Goal: Information Seeking & Learning: Learn about a topic

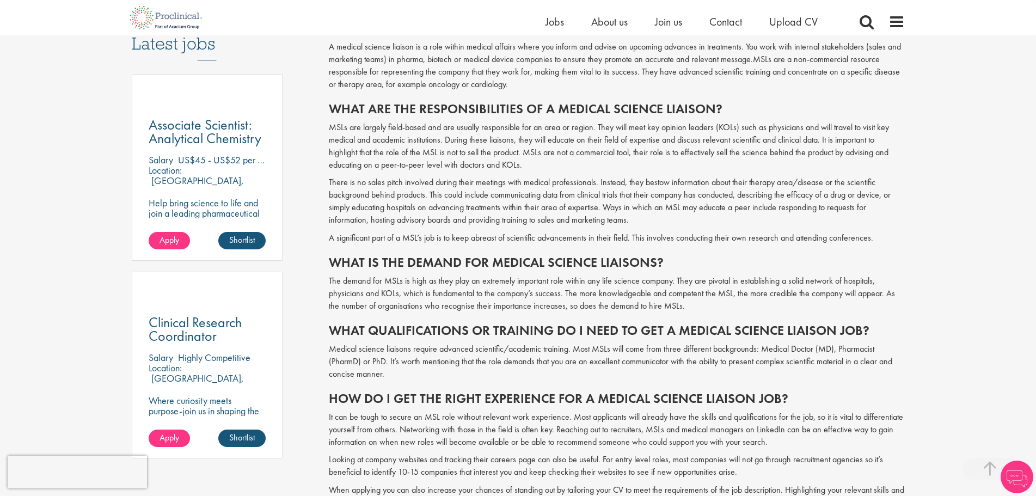
scroll to position [561, 0]
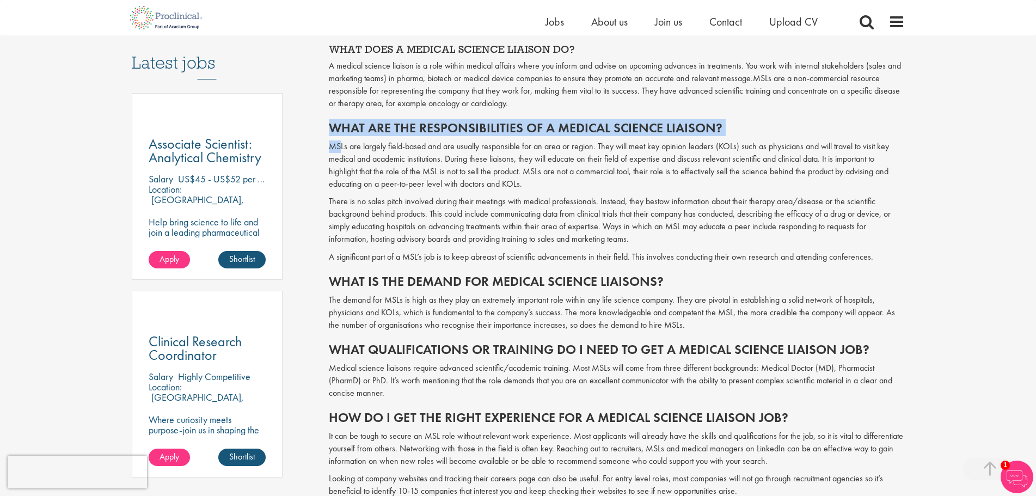
click at [341, 139] on span "Have you ever considered a career as a medical science liaison (MSL)? With the …" at bounding box center [617, 396] width 576 height 934
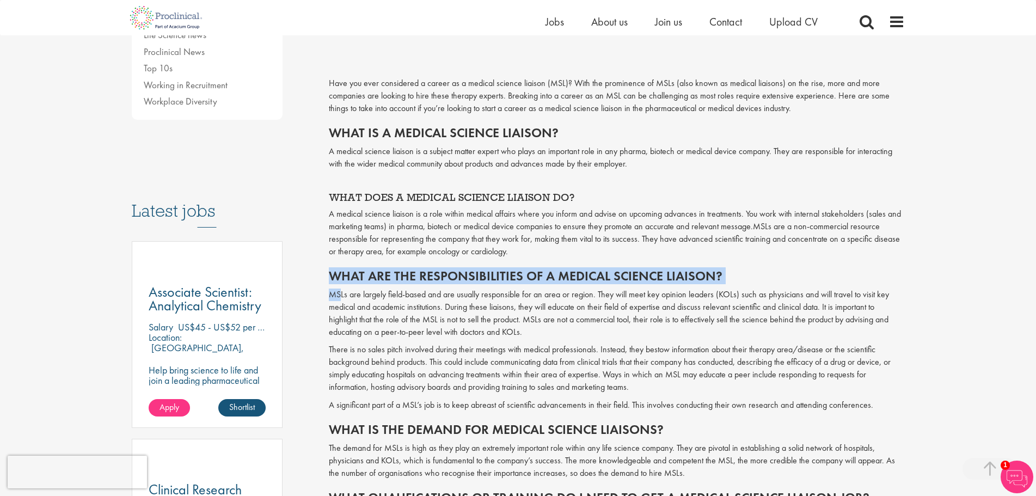
scroll to position [398, 0]
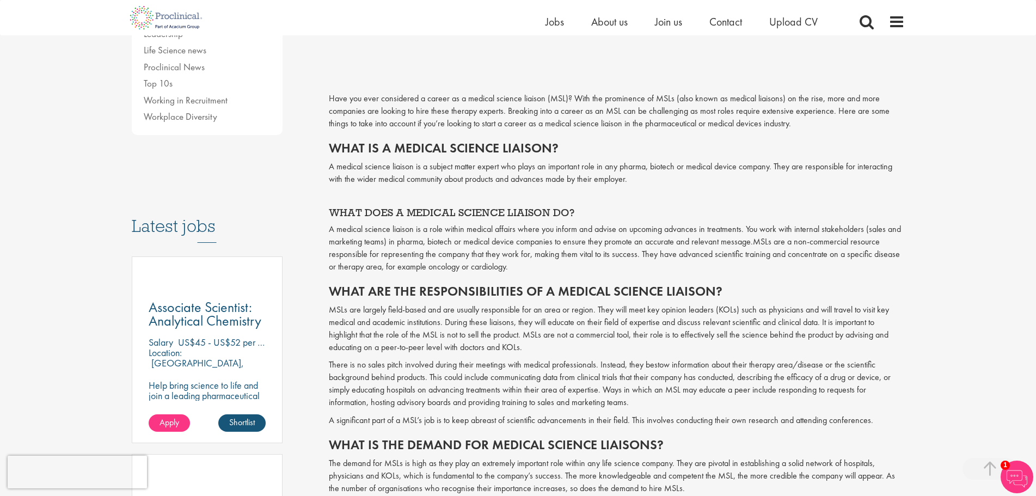
click at [360, 227] on span "A medical science liaison is a role within medical affairs where you inform and…" at bounding box center [615, 235] width 572 height 24
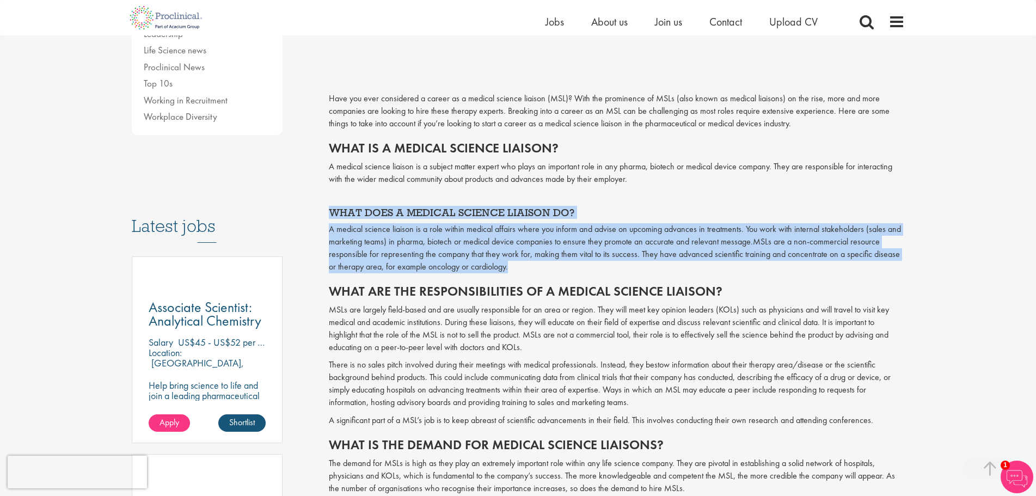
drag, startPoint x: 328, startPoint y: 206, endPoint x: 544, endPoint y: 268, distance: 225.2
click at [544, 268] on div "How to get a medical science liaison job Author: [PERSON_NAME] Posting date: [D…" at bounding box center [617, 399] width 592 height 1351
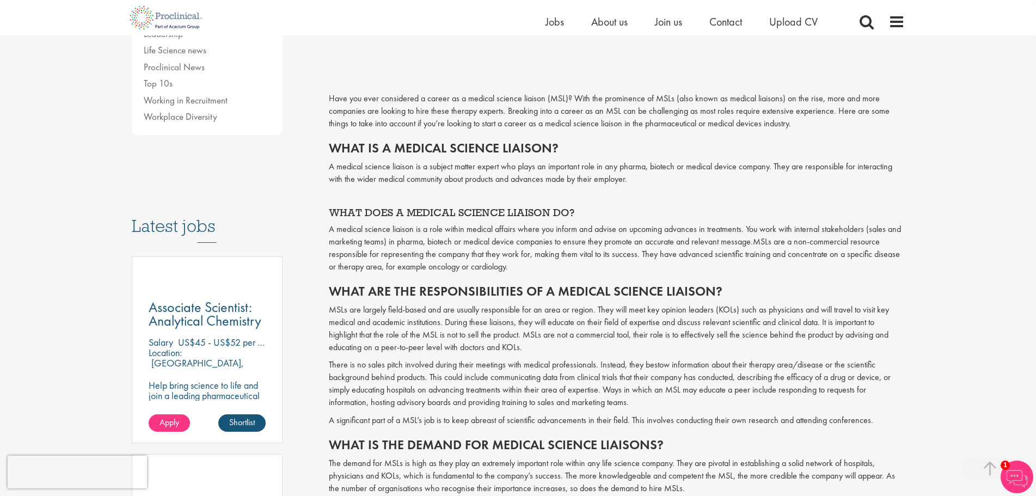
drag, startPoint x: 421, startPoint y: 177, endPoint x: 353, endPoint y: 150, distance: 73.8
click at [409, 171] on p "A medical science liaison is a subject matter expert who plays an important rol…" at bounding box center [617, 173] width 576 height 25
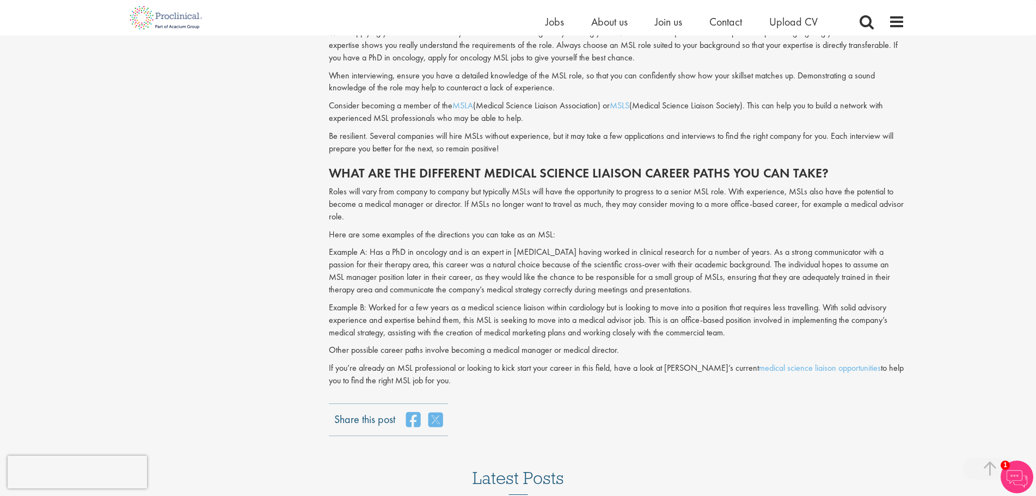
scroll to position [1051, 0]
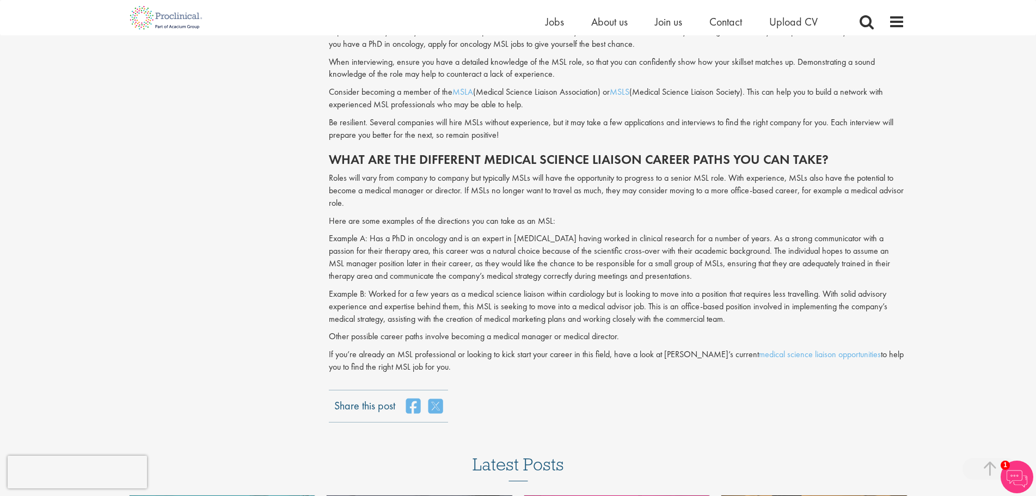
drag, startPoint x: 331, startPoint y: 142, endPoint x: 740, endPoint y: 361, distance: 464.3
copy span "Lore ip d sitamet consect adipisc? E seddoei tempori utlabor et d magnaal enima…"
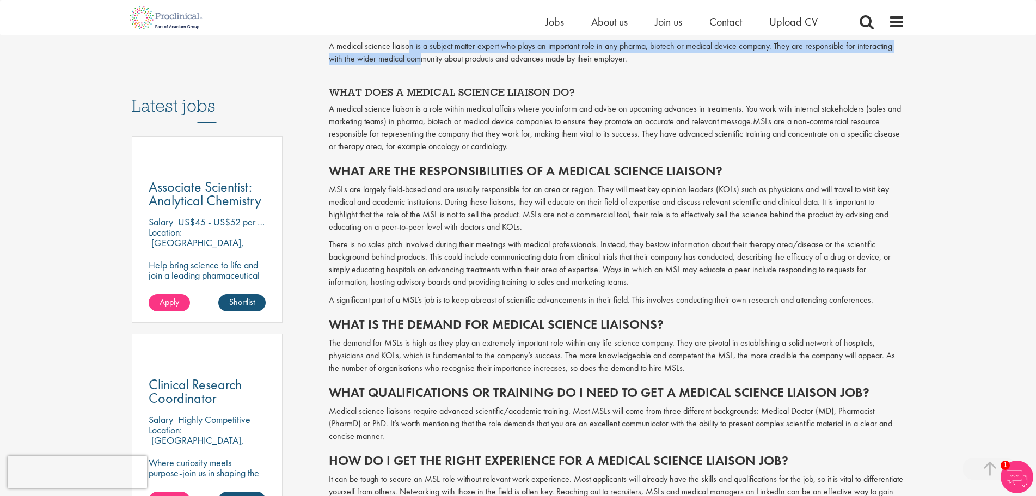
scroll to position [507, 0]
